Goal: Task Accomplishment & Management: Complete application form

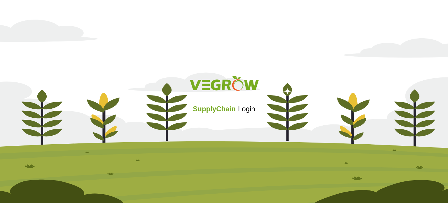
click at [223, 131] on div "SupplyChain Login" at bounding box center [224, 101] width 448 height 70
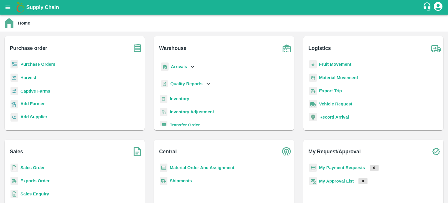
click at [178, 96] on b "Inventory" at bounding box center [180, 98] width 20 height 5
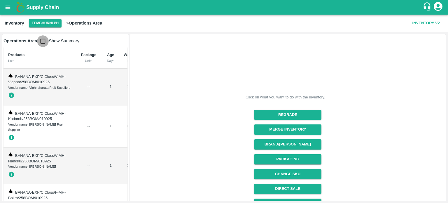
click at [42, 43] on input "checkbox" at bounding box center [43, 41] width 12 height 12
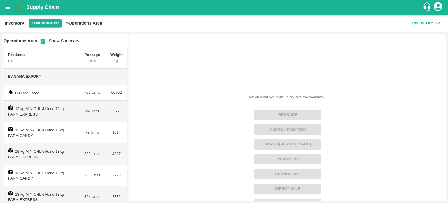
click at [44, 41] on input "checkbox" at bounding box center [43, 41] width 12 height 12
checkbox input "false"
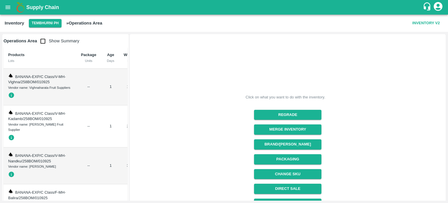
click at [6, 7] on icon "open drawer" at bounding box center [8, 7] width 6 height 6
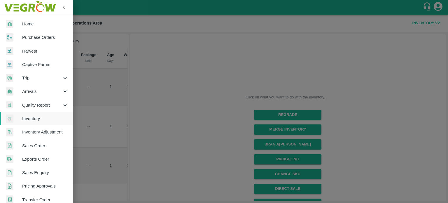
click at [156, 129] on div at bounding box center [224, 101] width 448 height 203
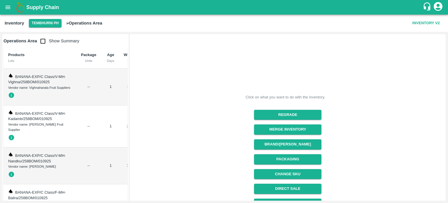
scroll to position [70, 0]
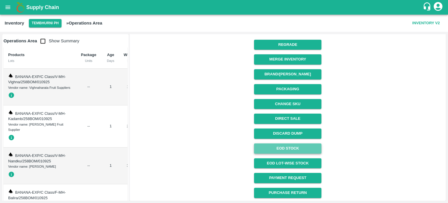
click at [289, 152] on link "EOD Stock" at bounding box center [287, 148] width 67 height 10
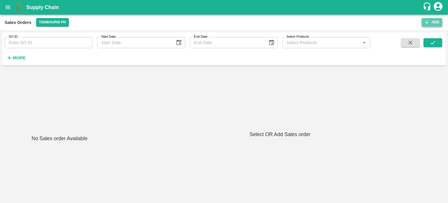
click at [430, 23] on button "Add" at bounding box center [431, 22] width 20 height 8
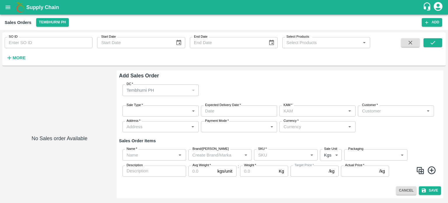
click at [141, 113] on body "Supply Chain Sales Orders Tembhurni PH Add SO ID SO ID Start Date Start Date En…" at bounding box center [224, 101] width 448 height 203
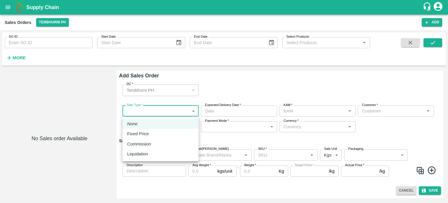
click at [145, 152] on p "Liquidation" at bounding box center [137, 153] width 21 height 6
type input "3"
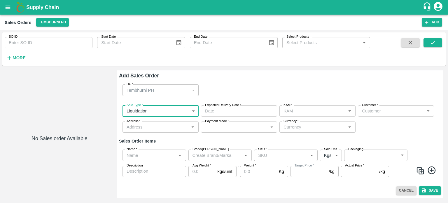
click at [375, 113] on input "Customer   *" at bounding box center [390, 111] width 63 height 8
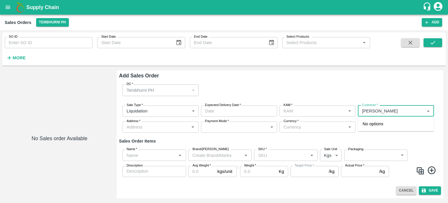
type input "[PERSON_NAME]"
type input "jaydip Tale"
click at [376, 122] on p "[PERSON_NAME] [PERSON_NAME]" at bounding box center [395, 126] width 67 height 13
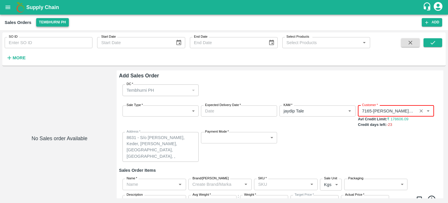
type input "7165-[PERSON_NAME] [PERSON_NAME]"
click at [49, 25] on button "Tembhurni PH" at bounding box center [52, 22] width 33 height 8
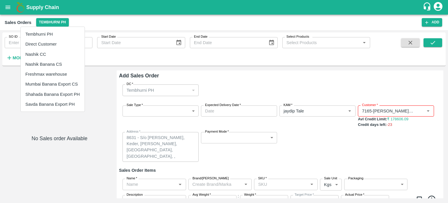
click at [48, 61] on li "Nashik Banana CS" at bounding box center [53, 64] width 64 height 10
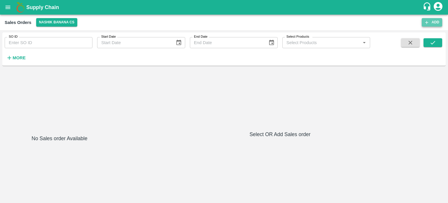
click at [435, 22] on button "Add" at bounding box center [431, 22] width 20 height 8
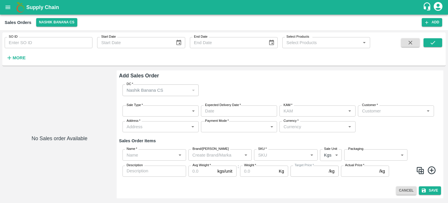
click at [146, 109] on body "Supply Chain Sales Orders Nashik Banana CS Add SO ID SO ID Start Date Start Dat…" at bounding box center [224, 101] width 448 height 203
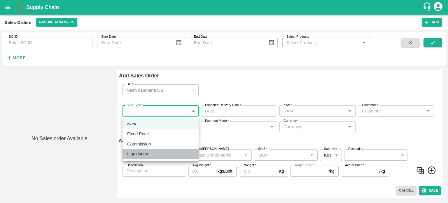
click at [146, 150] on li "Liquidation" at bounding box center [160, 154] width 76 height 10
type input "3"
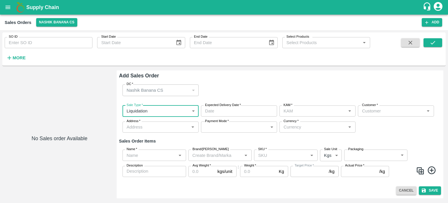
click at [380, 107] on input "Customer   *" at bounding box center [390, 111] width 63 height 8
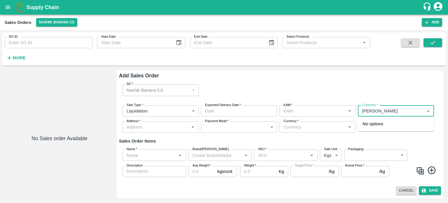
type input "devendra"
type input "jaydip Tale"
click at [385, 126] on p "Devendra Dnyaneshwar Sapkale" at bounding box center [380, 123] width 36 height 6
type input "10679-Devendra Dnyaneshwar Sapkale"
